Goal: Navigation & Orientation: Find specific page/section

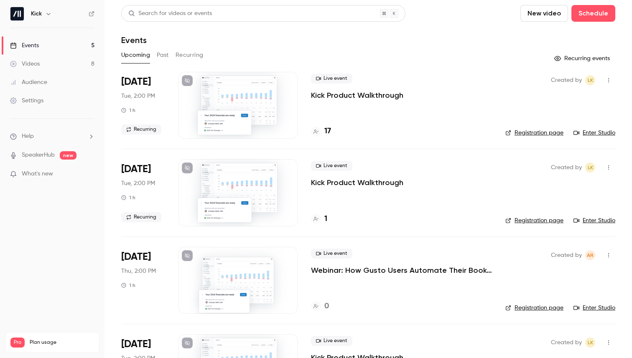
drag, startPoint x: 310, startPoint y: 94, endPoint x: 424, endPoint y: 92, distance: 113.3
click at [424, 92] on div "Live event Kick Product Walkthrough" at bounding box center [401, 87] width 181 height 27
drag, startPoint x: 303, startPoint y: 68, endPoint x: 371, endPoint y: 148, distance: 104.4
click at [371, 148] on div "Search for videos or events New video Schedule Events Upcoming Past Recurring R…" at bounding box center [368, 252] width 494 height 494
click at [373, 60] on div "Upcoming Past Recurring" at bounding box center [368, 54] width 494 height 13
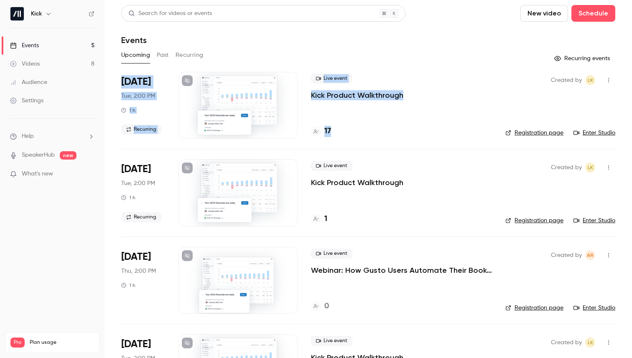
drag, startPoint x: 373, startPoint y: 60, endPoint x: 373, endPoint y: 138, distance: 78.6
click at [373, 138] on div "Search for videos or events New video Schedule Events Upcoming Past Recurring R…" at bounding box center [368, 252] width 494 height 494
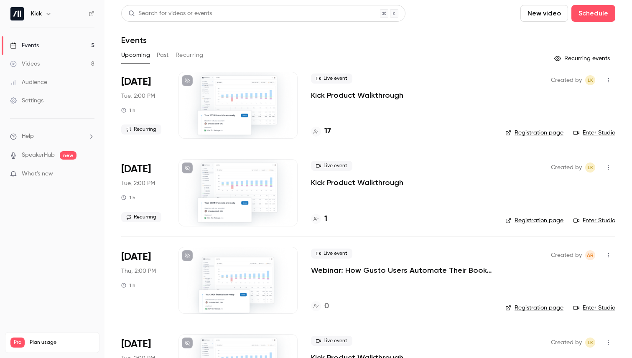
click at [357, 74] on div "Live event Kick Product Walkthrough" at bounding box center [401, 87] width 181 height 27
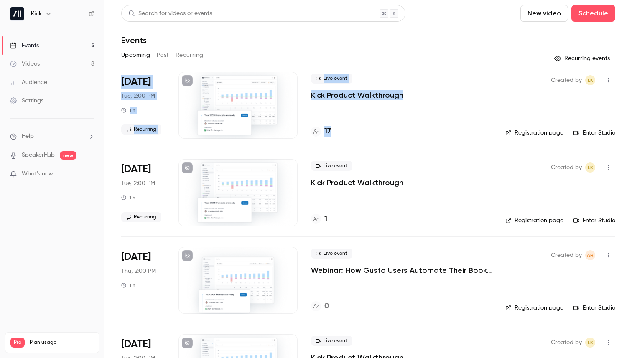
drag, startPoint x: 357, startPoint y: 63, endPoint x: 355, endPoint y: 132, distance: 69.4
click at [355, 132] on div "Search for videos or events New video Schedule Events Upcoming Past Recurring R…" at bounding box center [368, 252] width 494 height 494
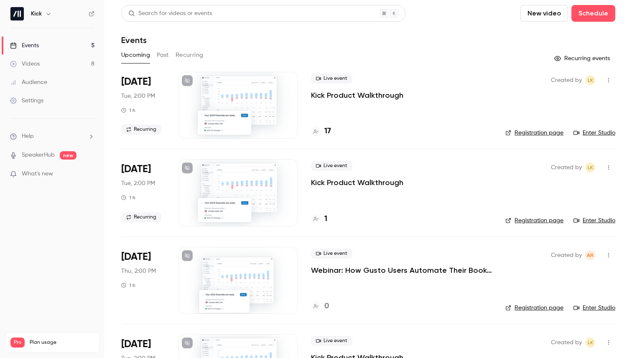
click at [359, 69] on div "Search for videos or events New video Schedule Events Upcoming Past Recurring R…" at bounding box center [368, 252] width 494 height 494
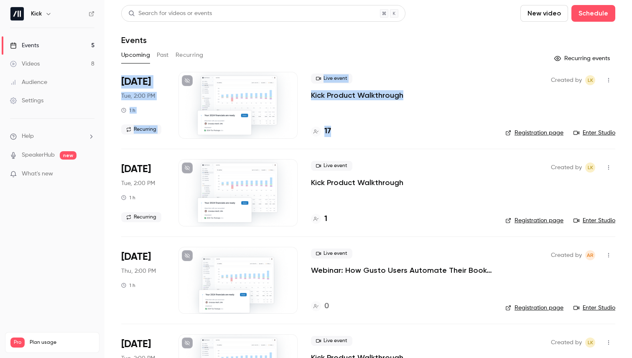
drag, startPoint x: 358, startPoint y: 62, endPoint x: 362, endPoint y: 141, distance: 79.1
click at [362, 141] on div "Search for videos or events New video Schedule Events Upcoming Past Recurring R…" at bounding box center [368, 252] width 494 height 494
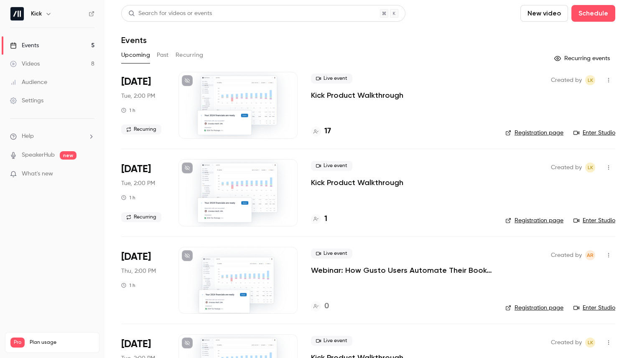
click at [416, 50] on div "Upcoming Past Recurring" at bounding box center [368, 54] width 494 height 13
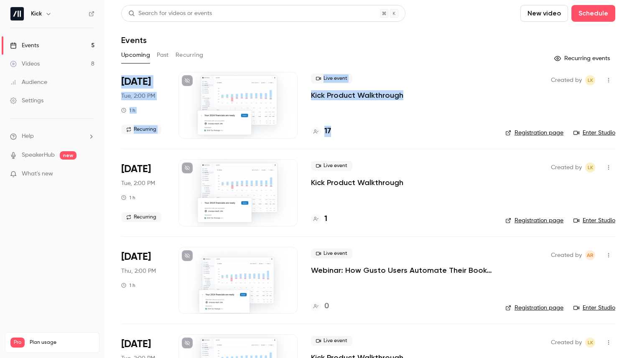
drag, startPoint x: 389, startPoint y: 52, endPoint x: 415, endPoint y: 140, distance: 92.2
click at [415, 141] on div "Search for videos or events New video Schedule Events Upcoming Past Recurring R…" at bounding box center [368, 252] width 494 height 494
click at [394, 70] on div "Search for videos or events New video Schedule Events Upcoming Past Recurring R…" at bounding box center [368, 252] width 494 height 494
